Goal: Find specific page/section: Find specific page/section

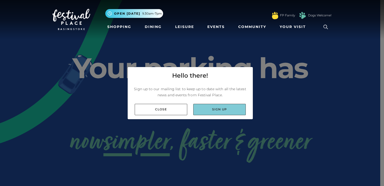
click at [223, 109] on link "Sign up" at bounding box center [219, 109] width 53 height 11
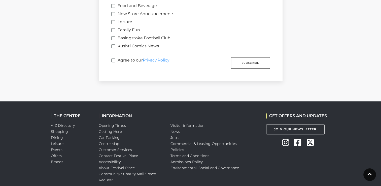
scroll to position [401, 0]
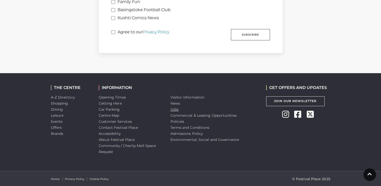
click at [175, 109] on link "Jobs" at bounding box center [174, 109] width 8 height 5
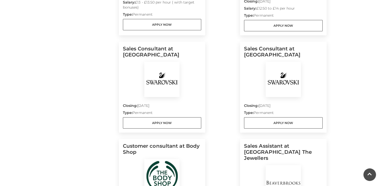
scroll to position [346, 0]
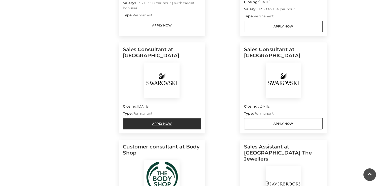
click at [169, 123] on link "Apply Now" at bounding box center [162, 123] width 78 height 11
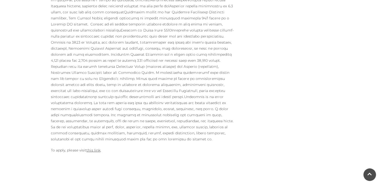
scroll to position [250, 0]
